Goal: Find specific page/section: Find specific page/section

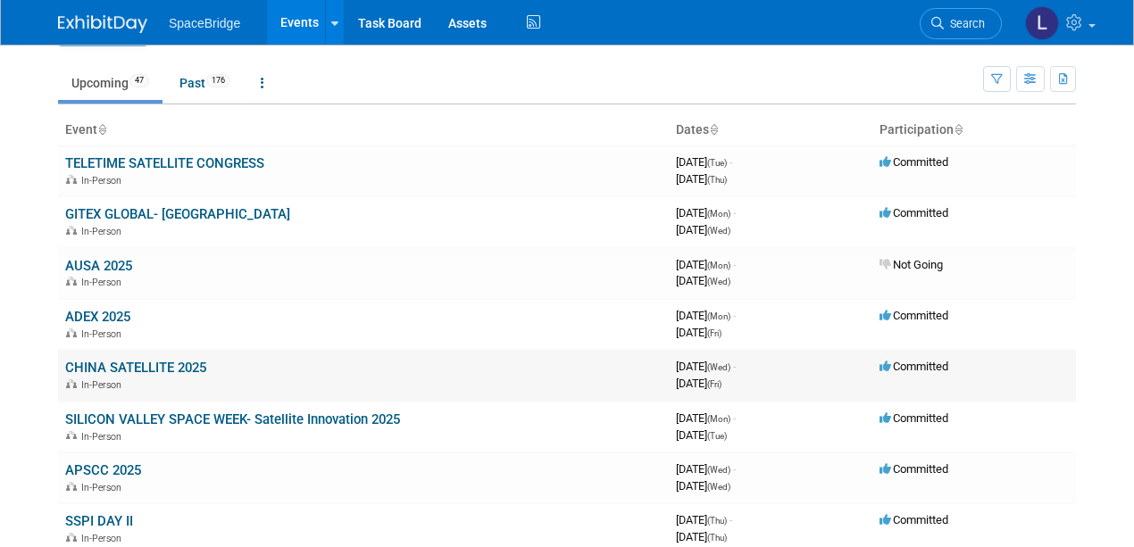
scroll to position [179, 0]
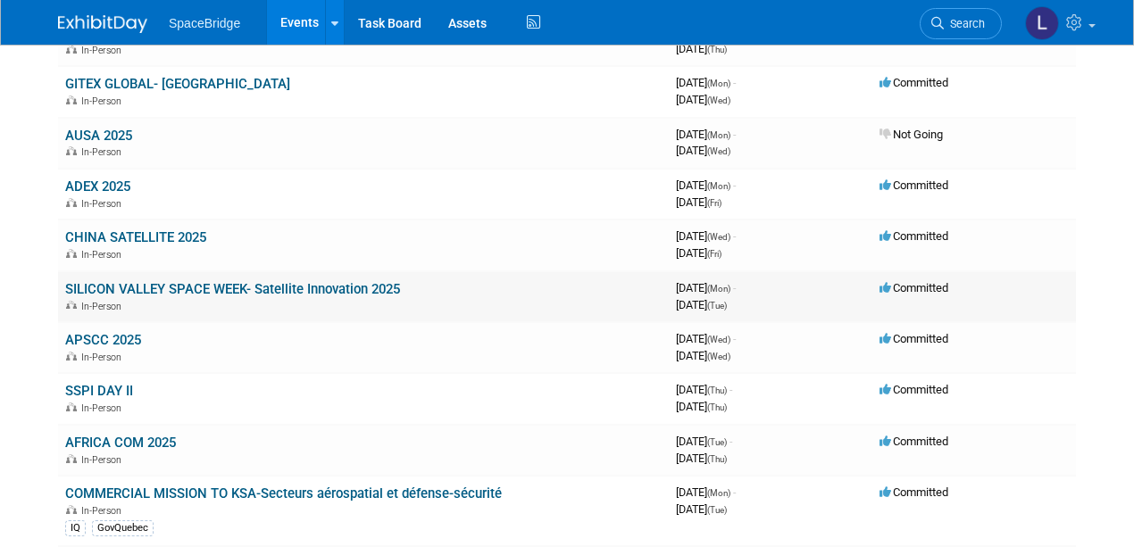
click at [300, 286] on link "SILICON VALLEY SPACE WEEK- Satellite Innovation 2025" at bounding box center [232, 289] width 335 height 16
click at [288, 288] on link "SILICON VALLEY SPACE WEEK- Satellite Innovation 2025" at bounding box center [232, 289] width 335 height 16
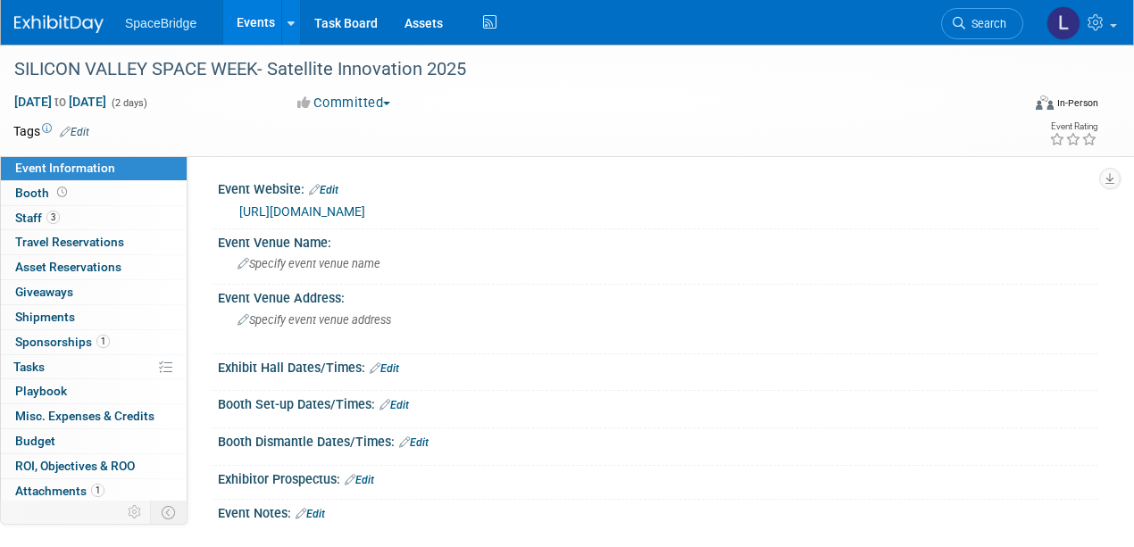
click at [317, 207] on link "https://svsw.events/" at bounding box center [302, 211] width 126 height 14
click at [26, 212] on span "Staff 3" at bounding box center [37, 218] width 45 height 14
drag, startPoint x: 270, startPoint y: 68, endPoint x: 464, endPoint y: 71, distance: 193.7
click at [464, 71] on div "SILICON VALLEY SPACE WEEK- Satellite Innovation 2025" at bounding box center [506, 70] width 997 height 32
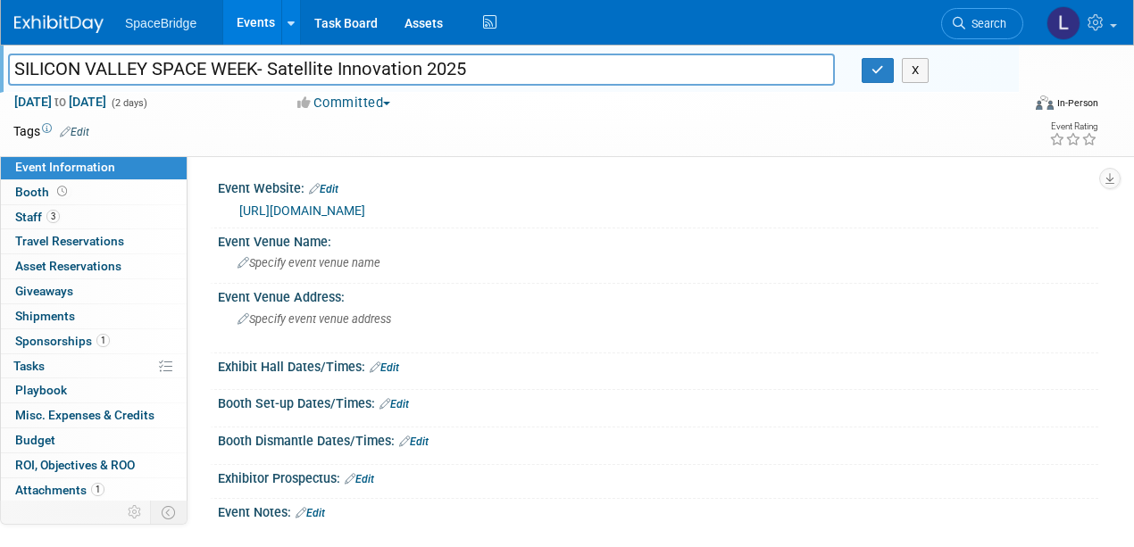
drag, startPoint x: 435, startPoint y: 72, endPoint x: 468, endPoint y: 65, distance: 33.8
click at [468, 65] on input "SILICON VALLEY SPACE WEEK- Satellite Innovation 2025" at bounding box center [421, 69] width 827 height 31
drag, startPoint x: 458, startPoint y: 66, endPoint x: 270, endPoint y: 62, distance: 188.4
click at [270, 62] on input "SILICON VALLEY SPACE WEEK- Satellite Innovation 2025" at bounding box center [421, 69] width 827 height 31
